Goal: Information Seeking & Learning: Learn about a topic

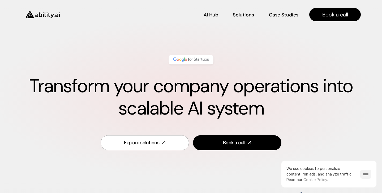
click at [360, 173] on input "****" at bounding box center [365, 174] width 11 height 9
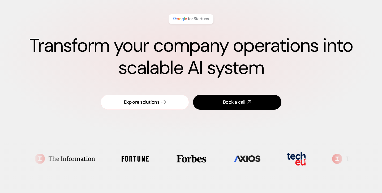
click at [151, 100] on div "Explore solutions" at bounding box center [141, 102] width 35 height 7
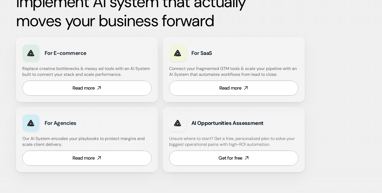
scroll to position [307, 0]
drag, startPoint x: 122, startPoint y: 138, endPoint x: 125, endPoint y: 146, distance: 8.4
click at [125, 146] on h4 "Our AI System encodes your playbooks to protect margins and scale client delive…" at bounding box center [86, 142] width 129 height 12
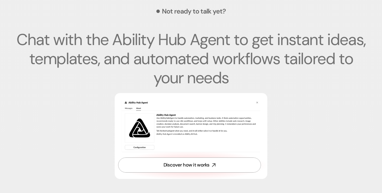
scroll to position [1810, 0]
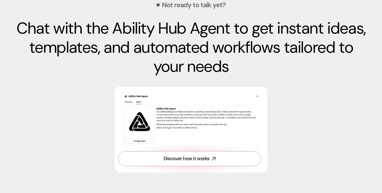
drag, startPoint x: 158, startPoint y: 43, endPoint x: 199, endPoint y: 72, distance: 50.1
click at [199, 72] on p "Chat with the Ability Hub Agent to get instant ideas, templates, and automated …" at bounding box center [191, 47] width 350 height 57
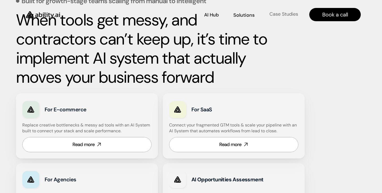
scroll to position [249, 0]
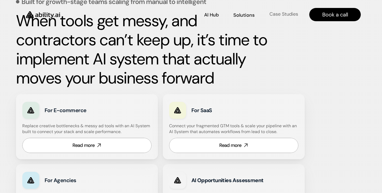
click at [297, 14] on p "Case Studies" at bounding box center [283, 14] width 29 height 7
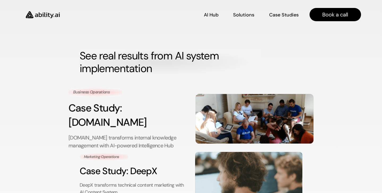
click at [198, 107] on img at bounding box center [254, 119] width 118 height 50
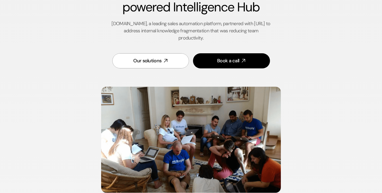
scroll to position [176, 0]
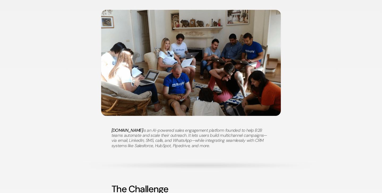
drag, startPoint x: 176, startPoint y: 130, endPoint x: 181, endPoint y: 151, distance: 21.4
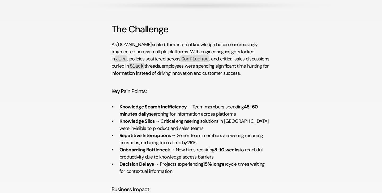
scroll to position [406, 0]
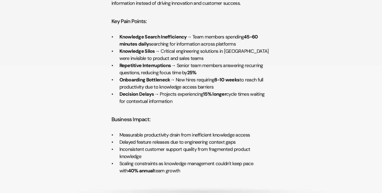
drag, startPoint x: 171, startPoint y: 79, endPoint x: 223, endPoint y: 87, distance: 52.3
click at [223, 87] on p "Onboarding Bottleneck → New hires requiring 8-10 weeks to reach full productivi…" at bounding box center [194, 83] width 151 height 14
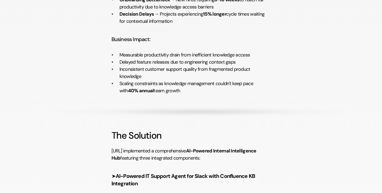
scroll to position [485, 0]
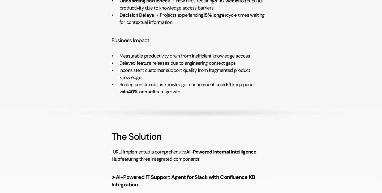
drag, startPoint x: 119, startPoint y: 54, endPoint x: 190, endPoint y: 92, distance: 80.8
click at [190, 92] on ul "Measurable productivity drain from inefficient knowledge access Delayed feature…" at bounding box center [190, 74] width 159 height 43
click at [190, 92] on p "Scaling constraints as knowledge management couldn't keep pace with 40% annual …" at bounding box center [194, 88] width 151 height 14
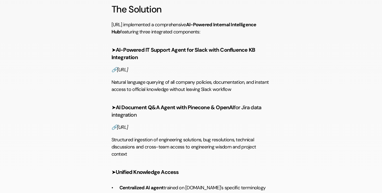
scroll to position [702, 0]
